Goal: Task Accomplishment & Management: Use online tool/utility

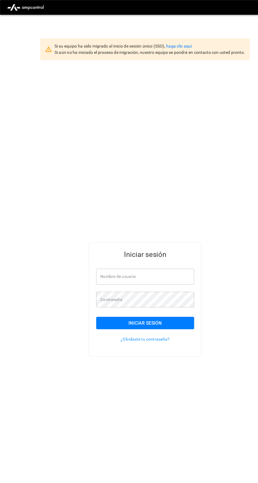
click at [145, 253] on input "Nombre de usuario" at bounding box center [128, 246] width 87 height 14
type input "**********"
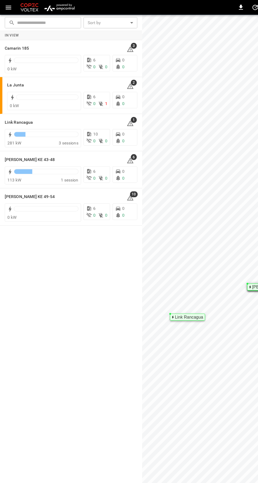
click at [50, 140] on icon at bounding box center [53, 142] width 6 height 6
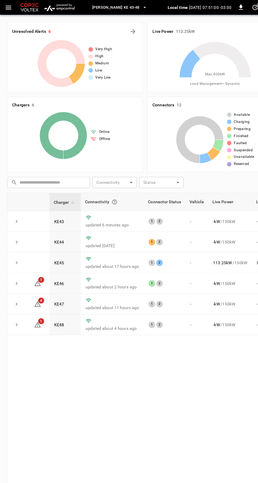
click at [50, 196] on link "KE43" at bounding box center [52, 197] width 9 height 4
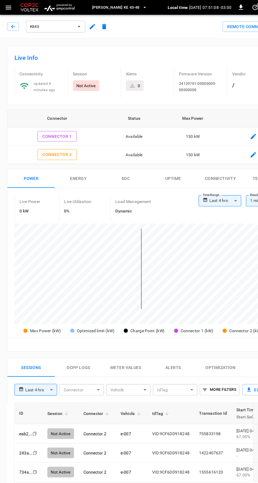
click at [216, 22] on button "Remote Commands" at bounding box center [225, 24] width 54 height 10
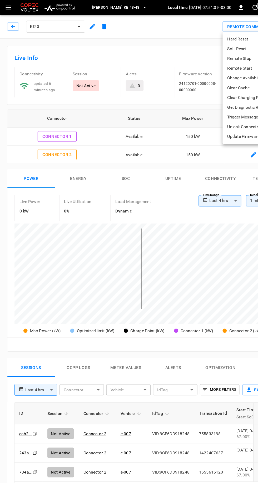
click at [218, 35] on li "Hard Reset" at bounding box center [220, 34] width 45 height 9
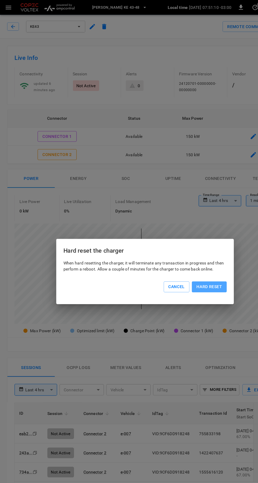
click at [191, 255] on button "Hard reset" at bounding box center [185, 255] width 31 height 10
